Goal: Navigation & Orientation: Find specific page/section

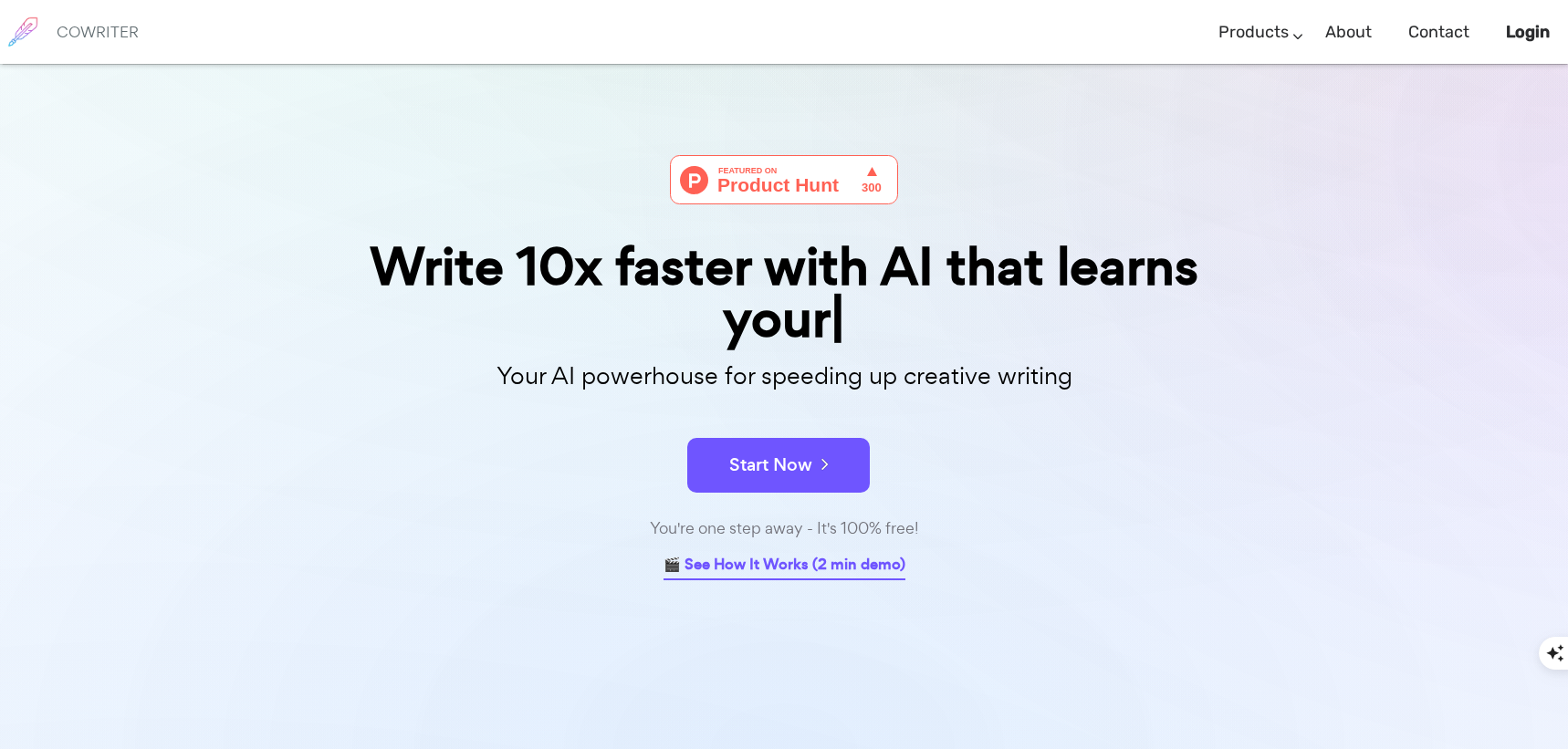
click at [721, 568] on link "🎬 See How It Works (2 min demo)" at bounding box center [784, 566] width 242 height 29
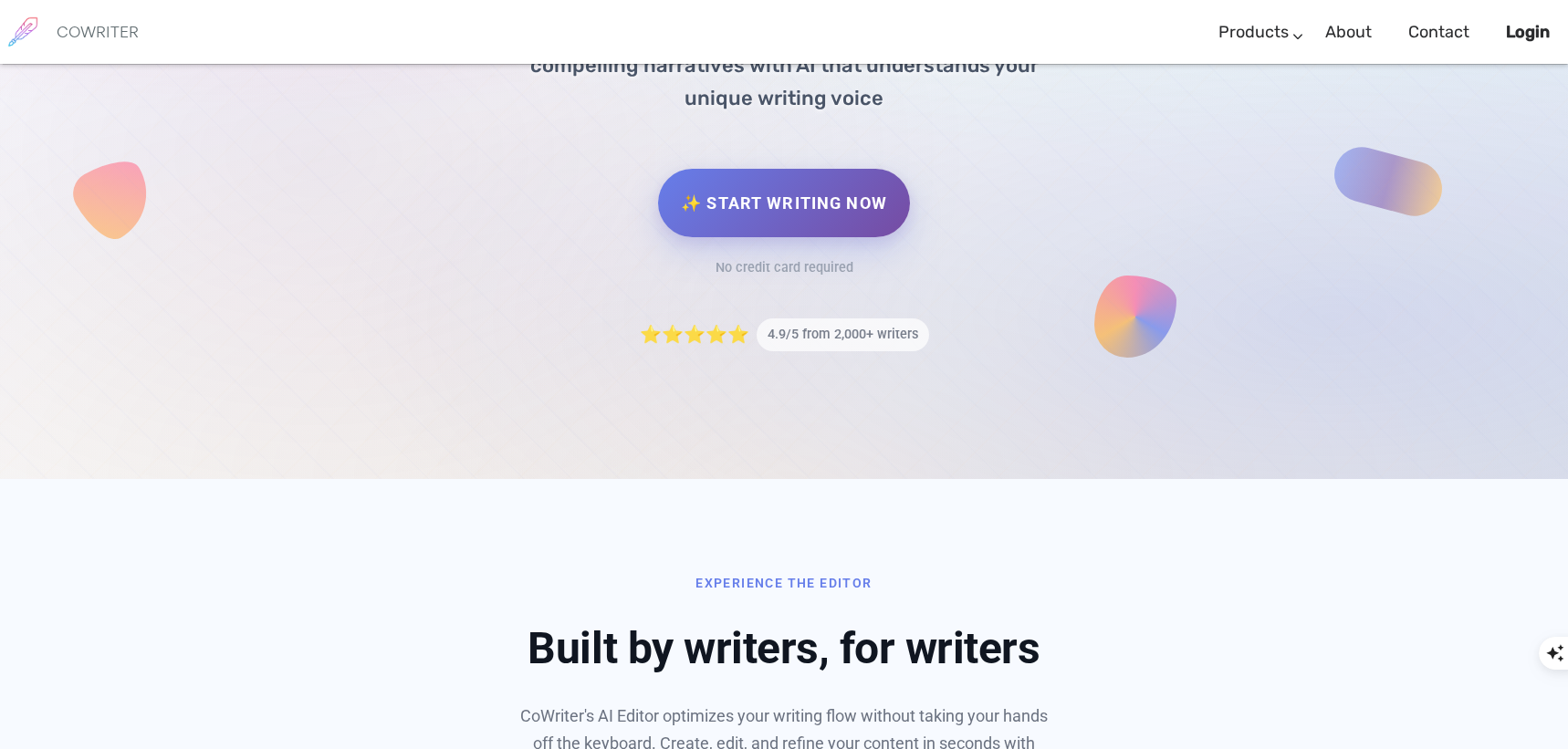
scroll to position [272, 0]
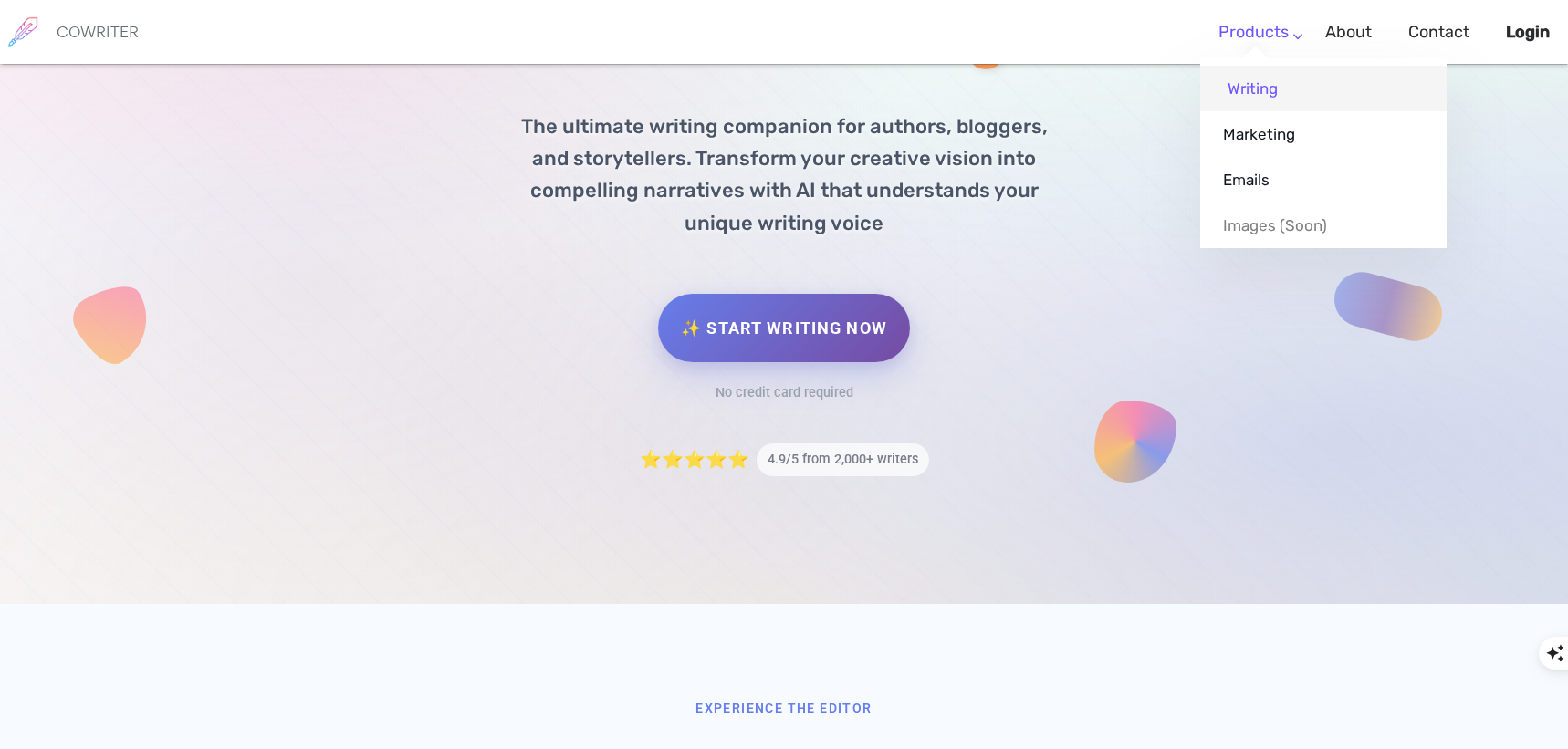
click at [1247, 95] on link "Writing" at bounding box center [1323, 88] width 247 height 46
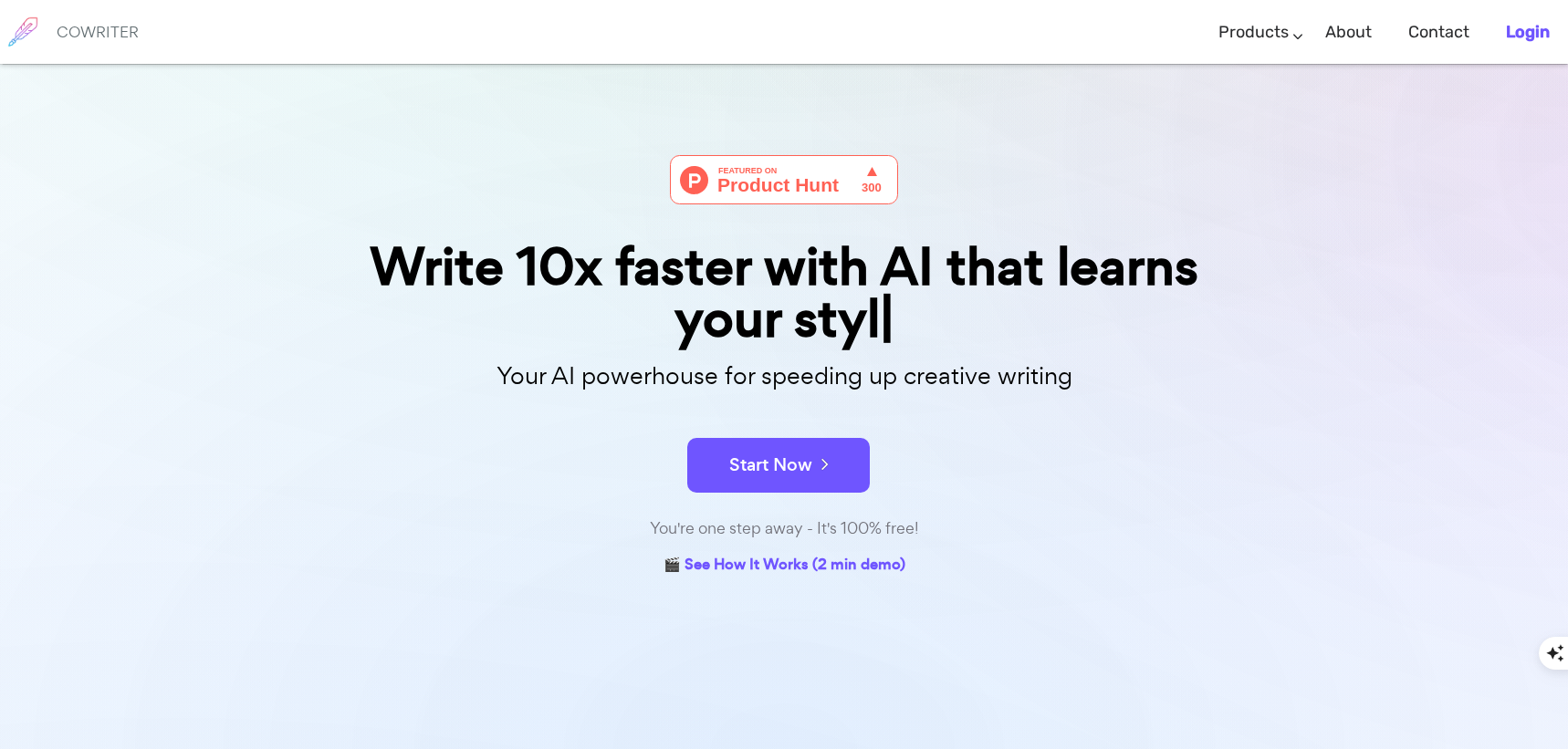
click at [1512, 32] on b "Login" at bounding box center [1528, 32] width 44 height 20
